Goal: Task Accomplishment & Management: Manage account settings

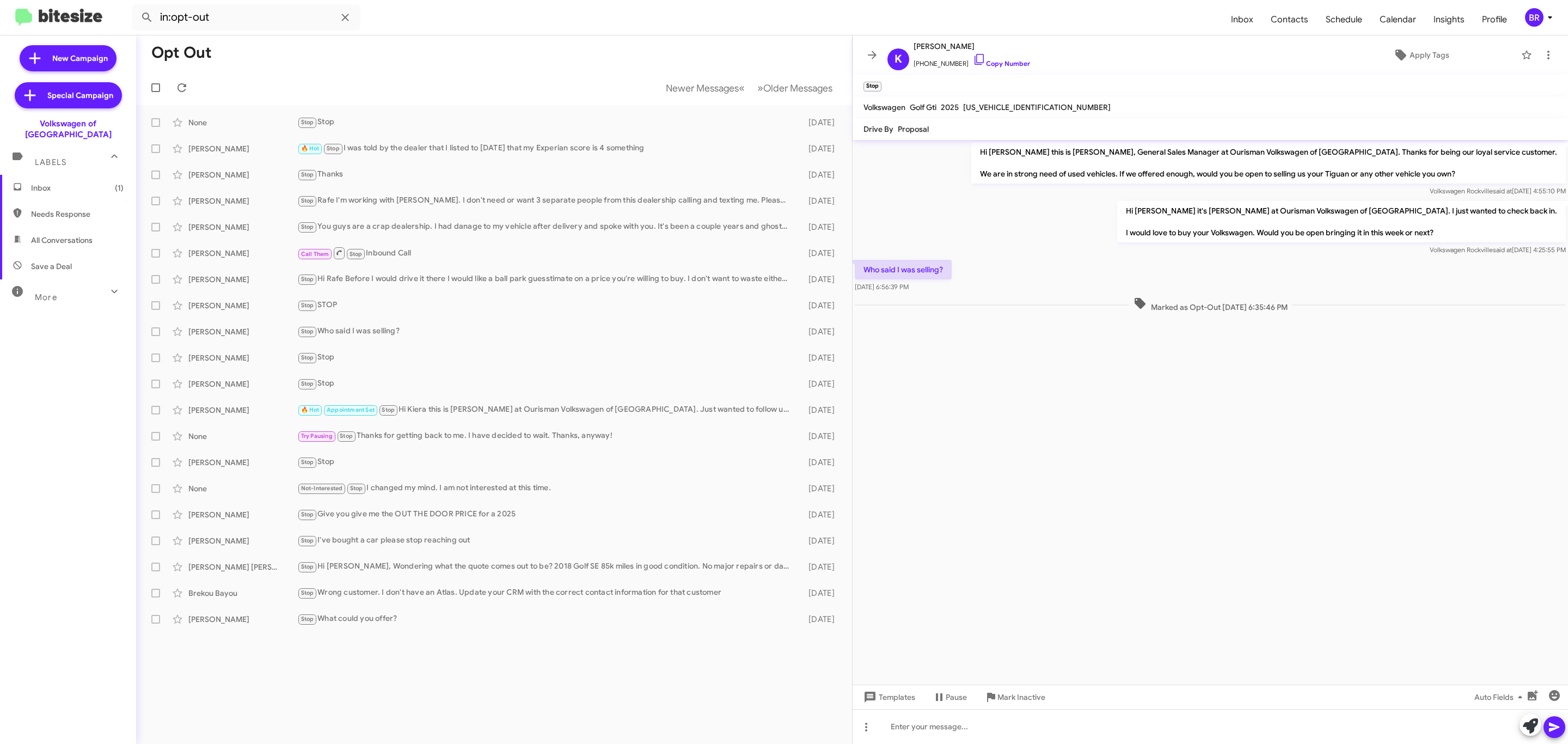
click at [1544, 19] on icon at bounding box center [1550, 17] width 13 height 13
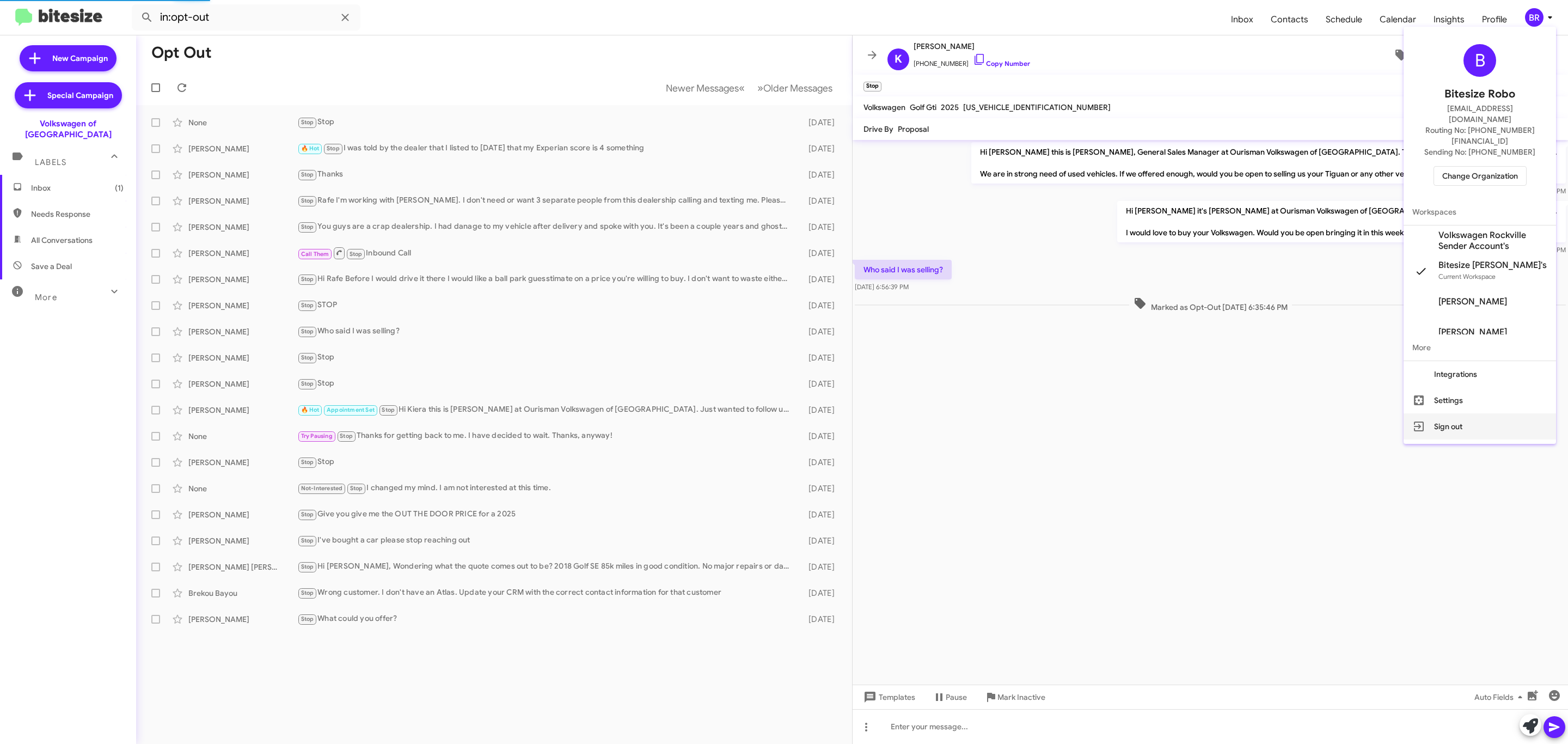
click at [1458, 413] on button "Sign out" at bounding box center [1480, 426] width 153 height 26
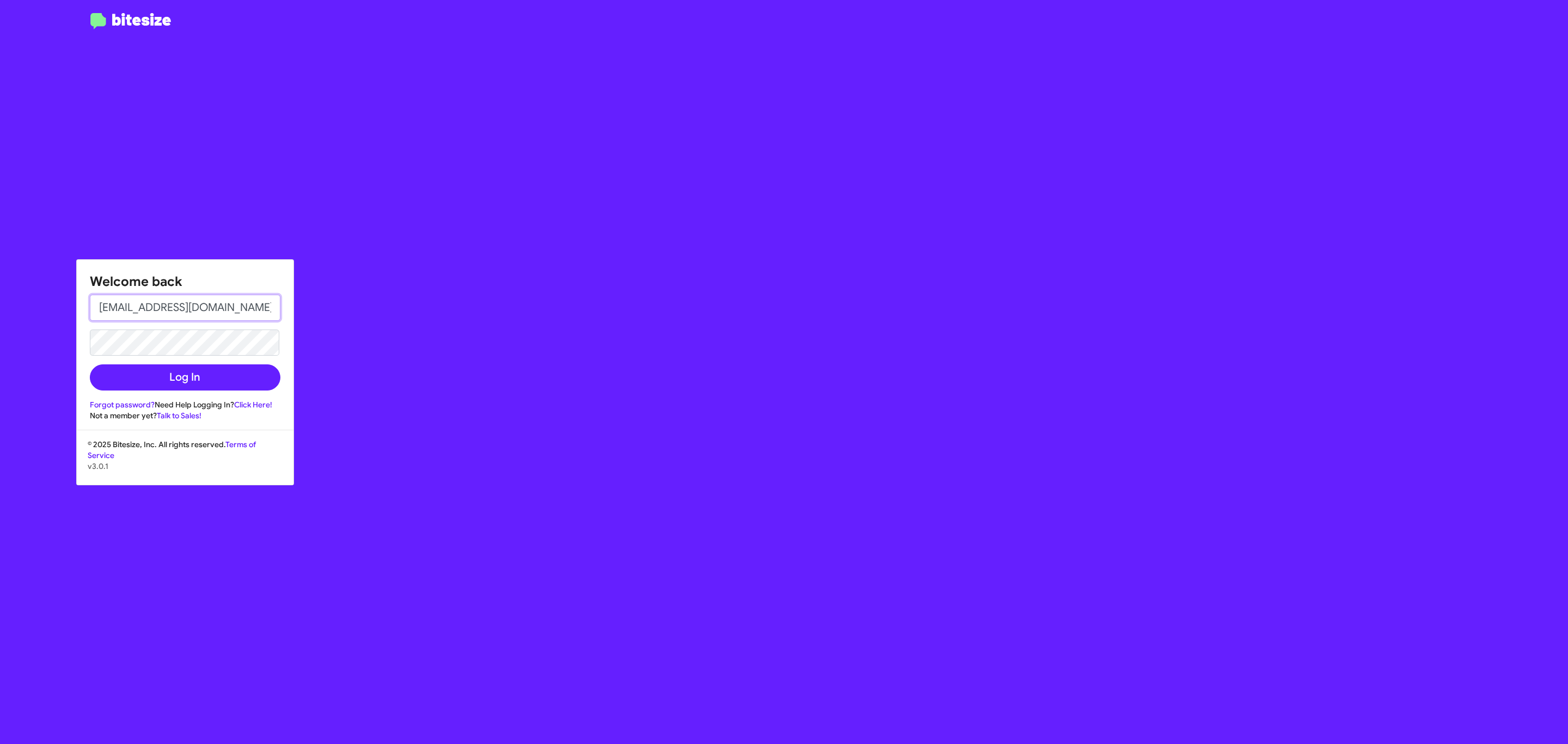
click at [245, 307] on input "[EMAIL_ADDRESS][DOMAIN_NAME]" at bounding box center [185, 308] width 191 height 26
type input "[PERSON_NAME][EMAIL_ADDRESS][DOMAIN_NAME]"
click at [242, 378] on button "Log In" at bounding box center [185, 377] width 191 height 26
